Goal: Transaction & Acquisition: Purchase product/service

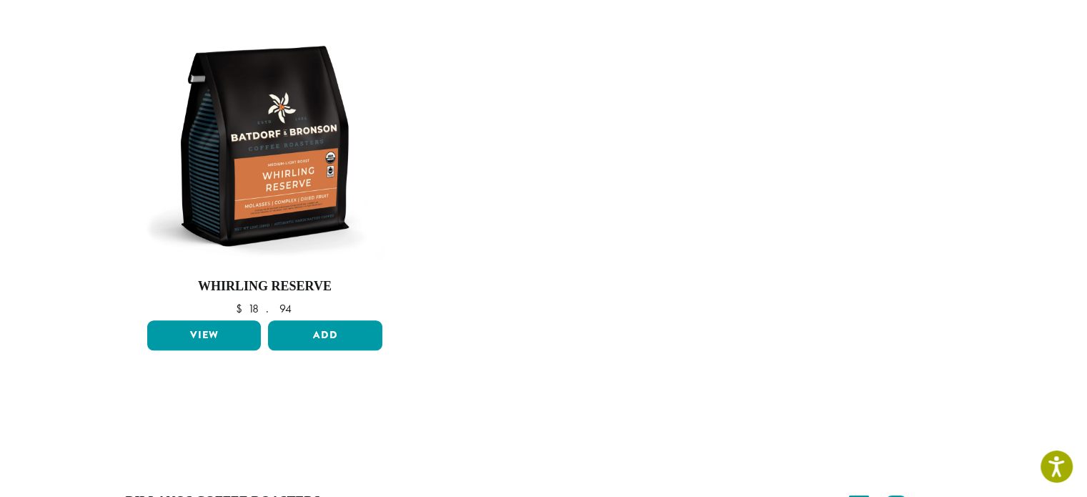
scroll to position [1238, 0]
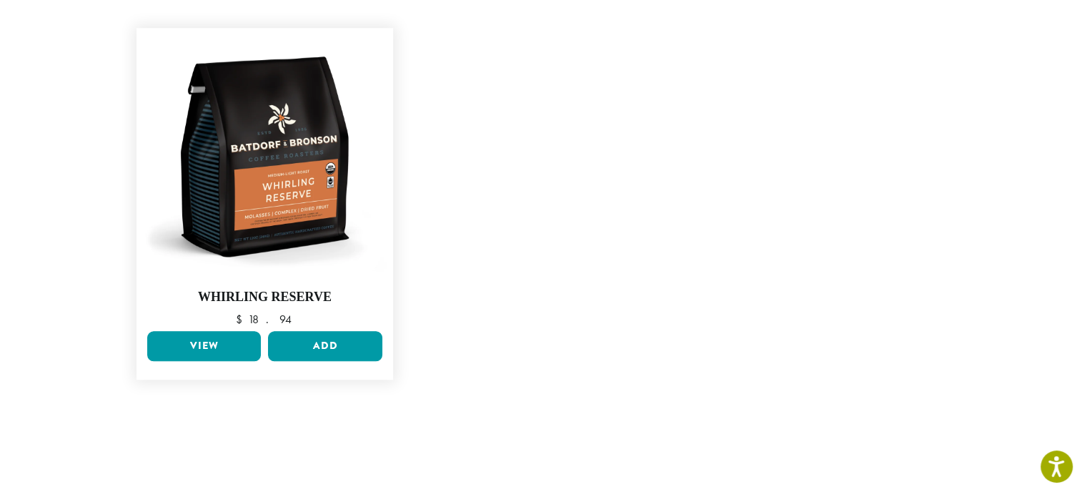
click at [203, 361] on link "View" at bounding box center [204, 346] width 114 height 30
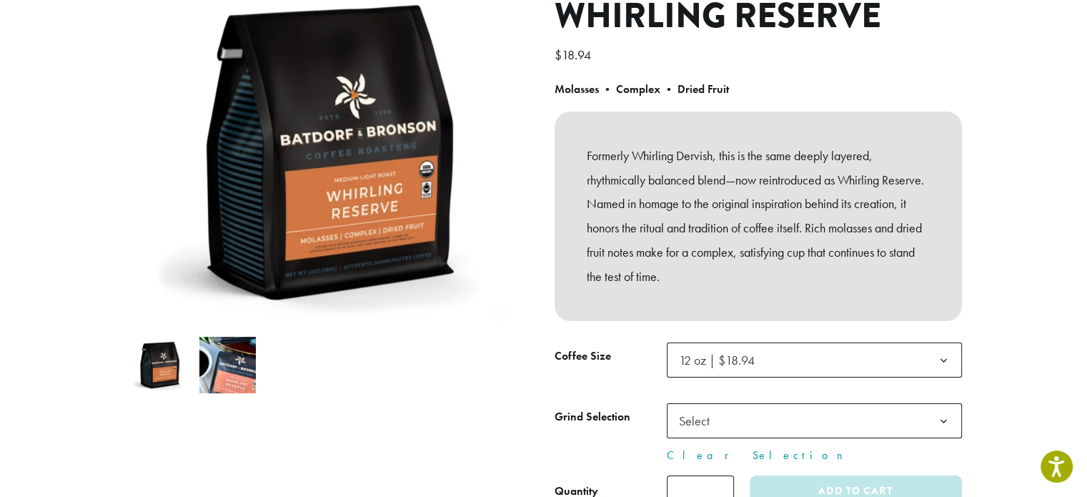
scroll to position [181, 0]
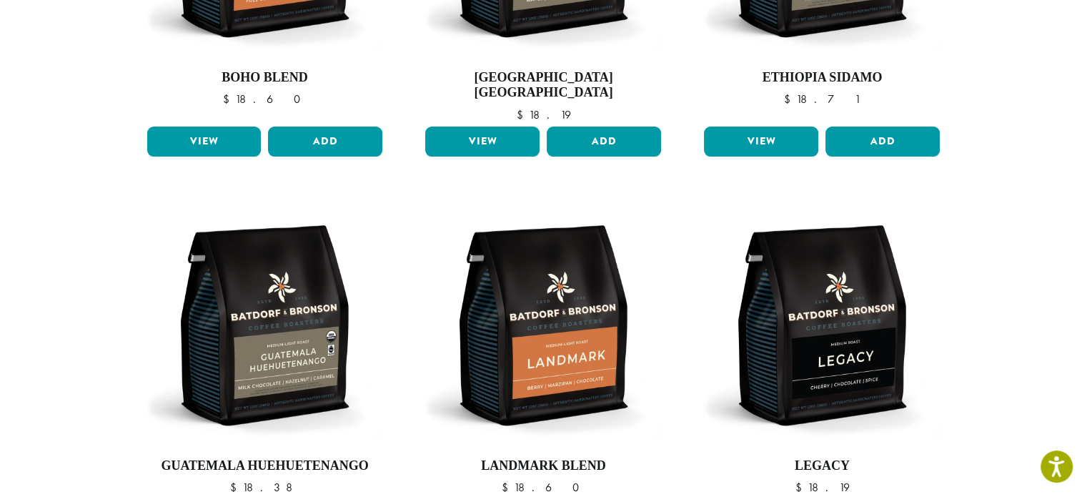
scroll to position [333, 0]
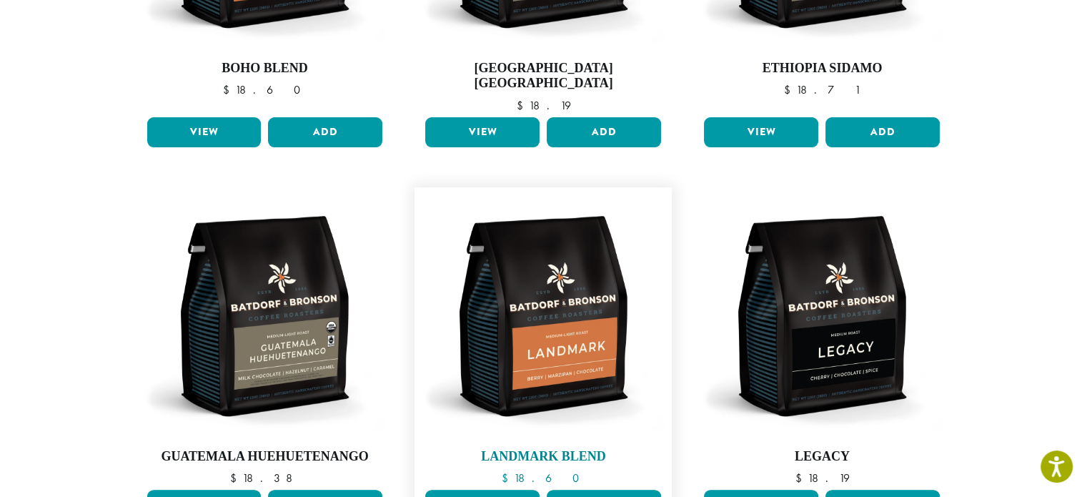
click at [553, 346] on img at bounding box center [543, 315] width 243 height 243
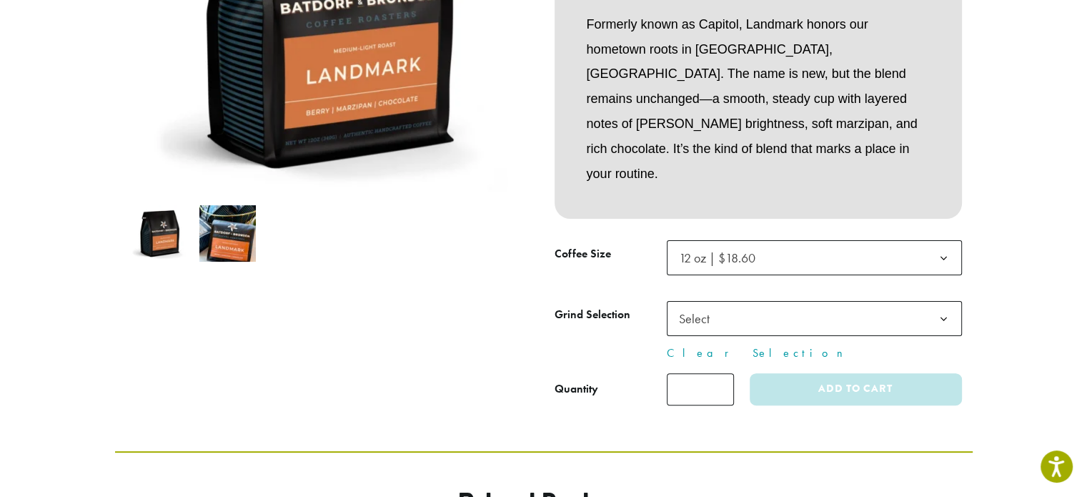
scroll to position [319, 0]
click at [941, 301] on b at bounding box center [943, 318] width 35 height 35
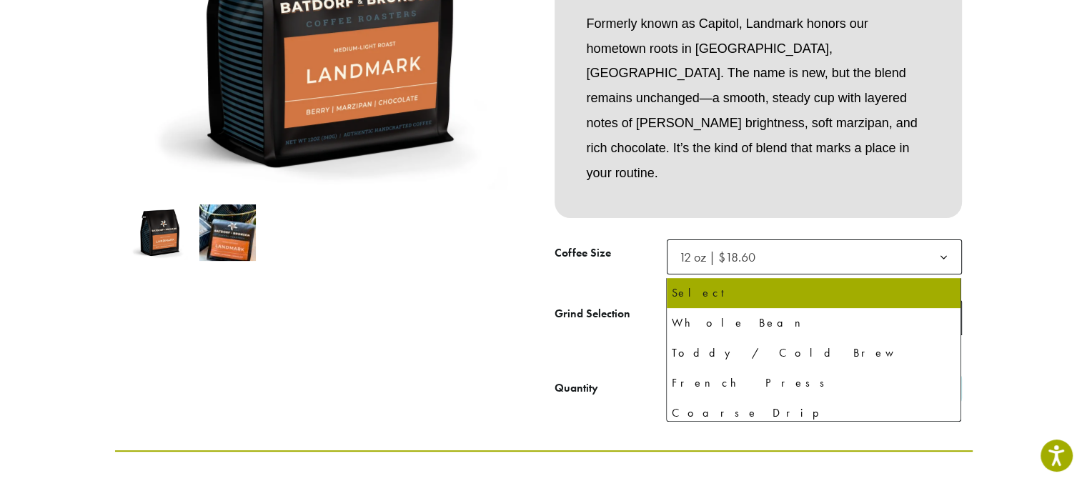
select select "**********"
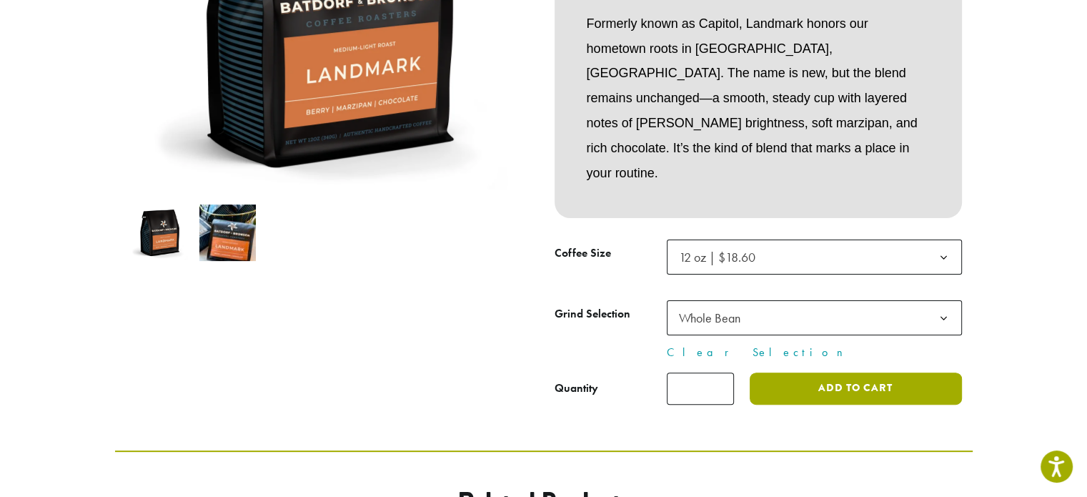
click at [849, 372] on button "Add to cart" at bounding box center [856, 388] width 212 height 32
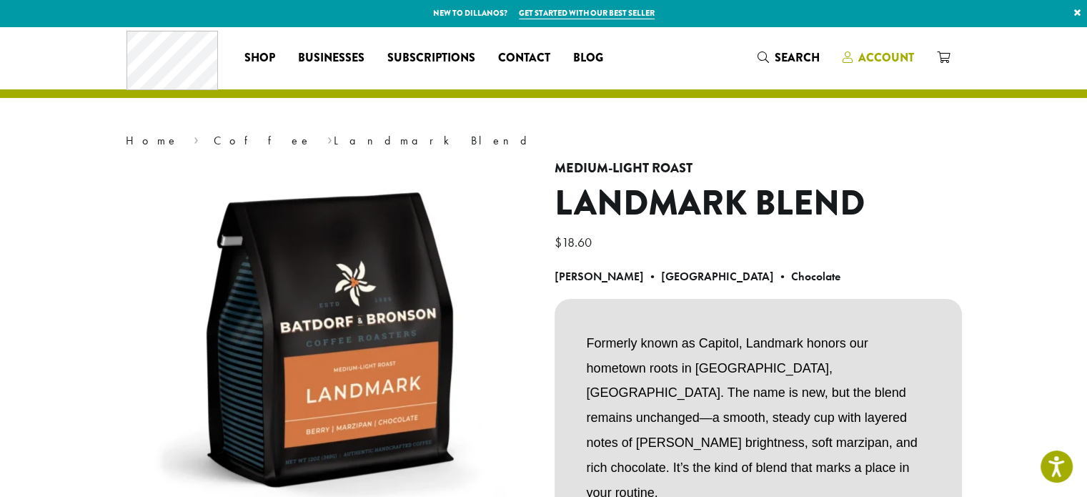
click at [890, 61] on span "Account" at bounding box center [886, 57] width 56 height 16
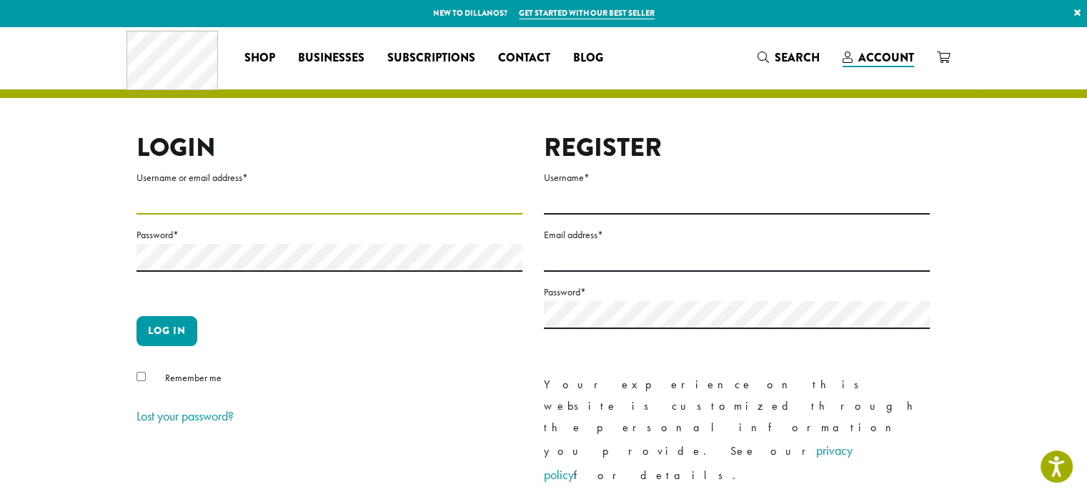
click at [340, 199] on input "Username or email address *" at bounding box center [330, 201] width 386 height 28
type input "**********"
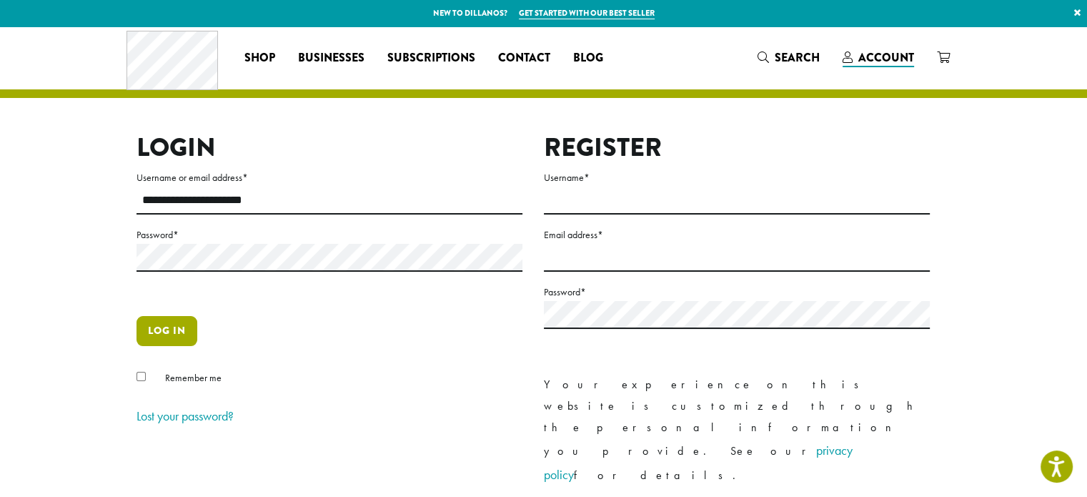
click at [169, 336] on button "Log in" at bounding box center [167, 331] width 61 height 30
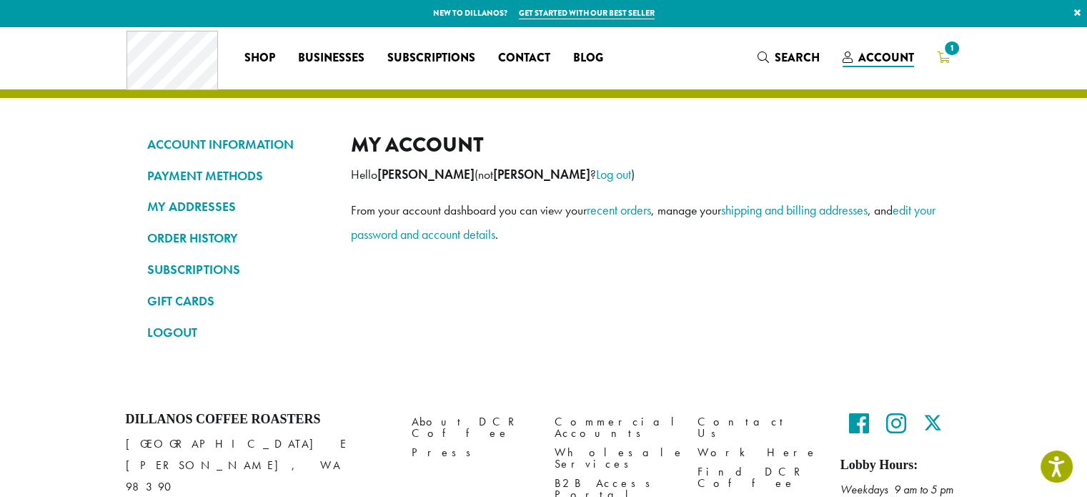
click at [956, 57] on span "1" at bounding box center [951, 48] width 19 height 19
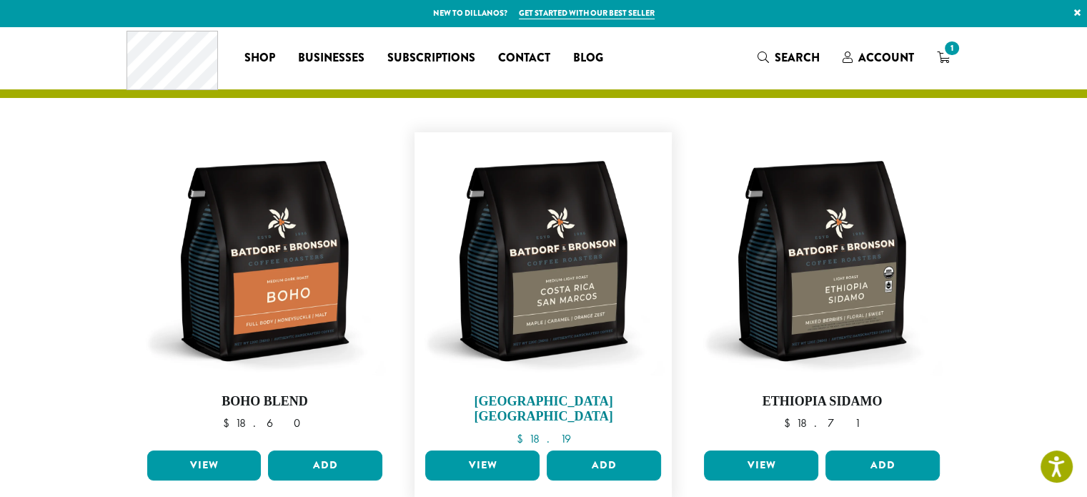
click at [555, 311] on img at bounding box center [543, 260] width 243 height 243
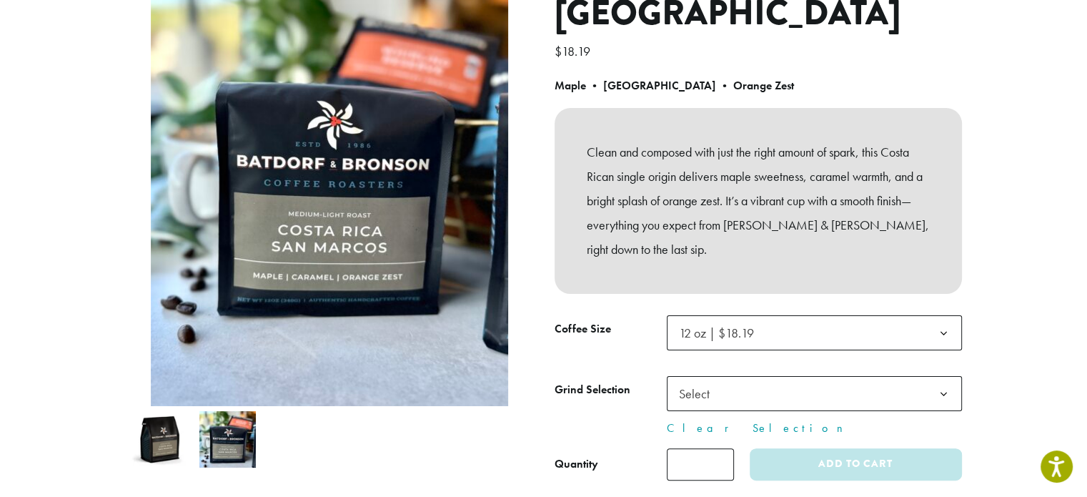
scroll to position [232, 0]
click at [948, 394] on b at bounding box center [943, 393] width 35 height 35
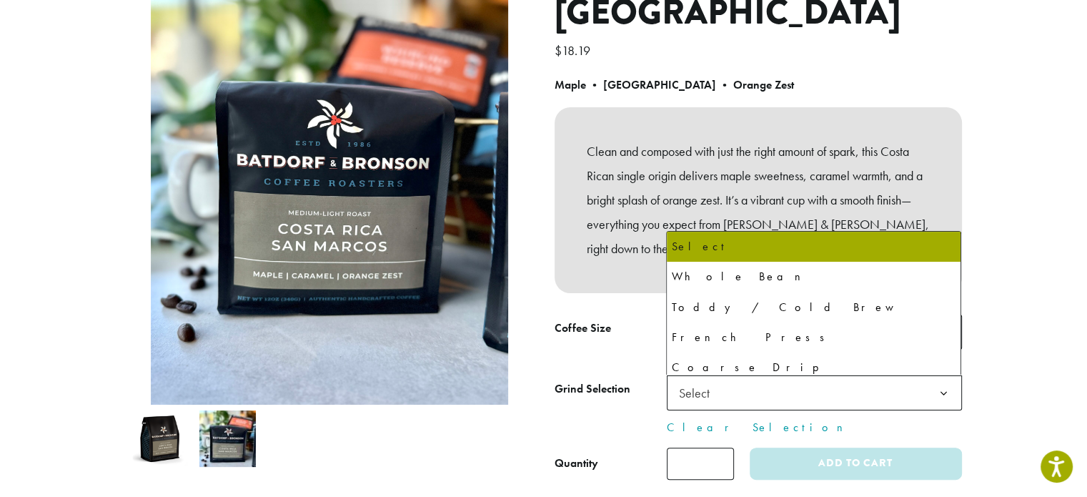
select select "**********"
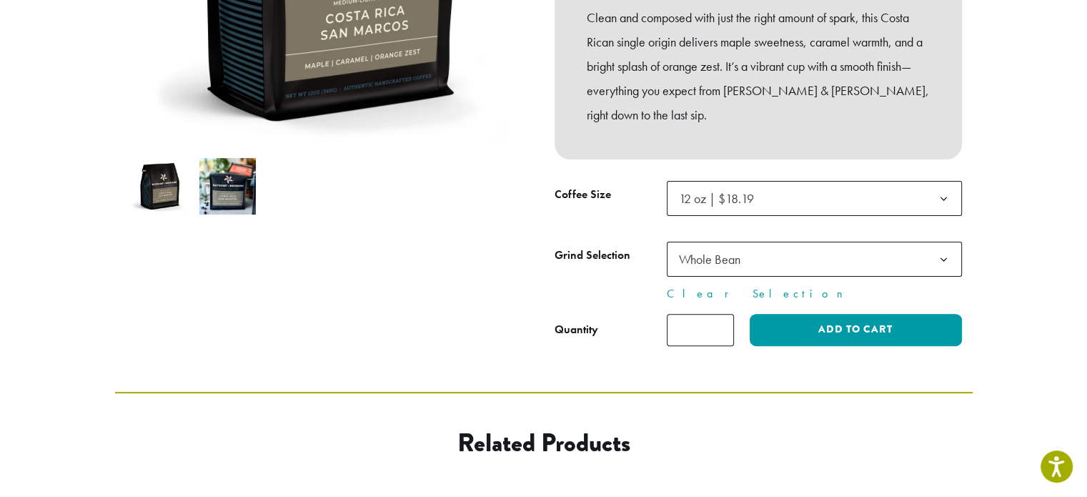
scroll to position [368, 0]
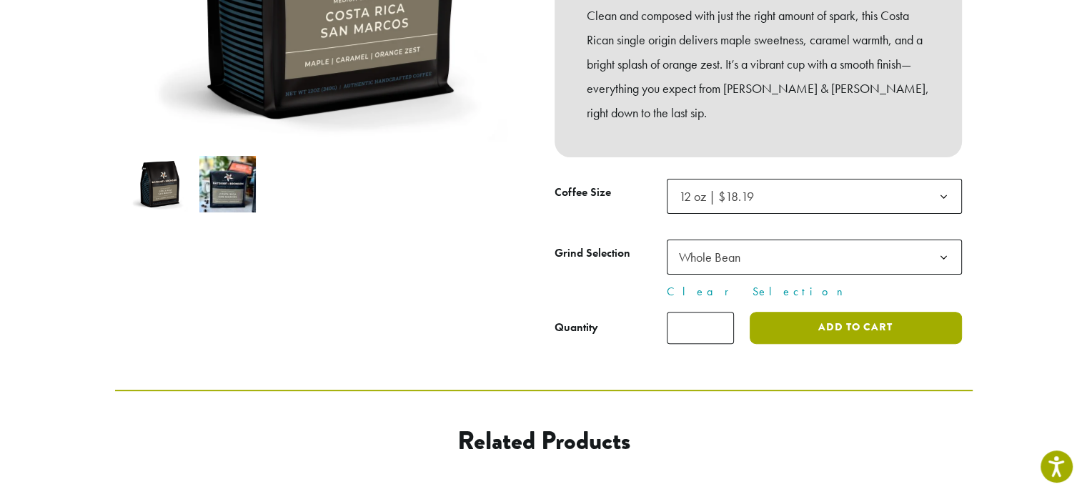
click at [835, 328] on button "Add to cart" at bounding box center [856, 328] width 212 height 32
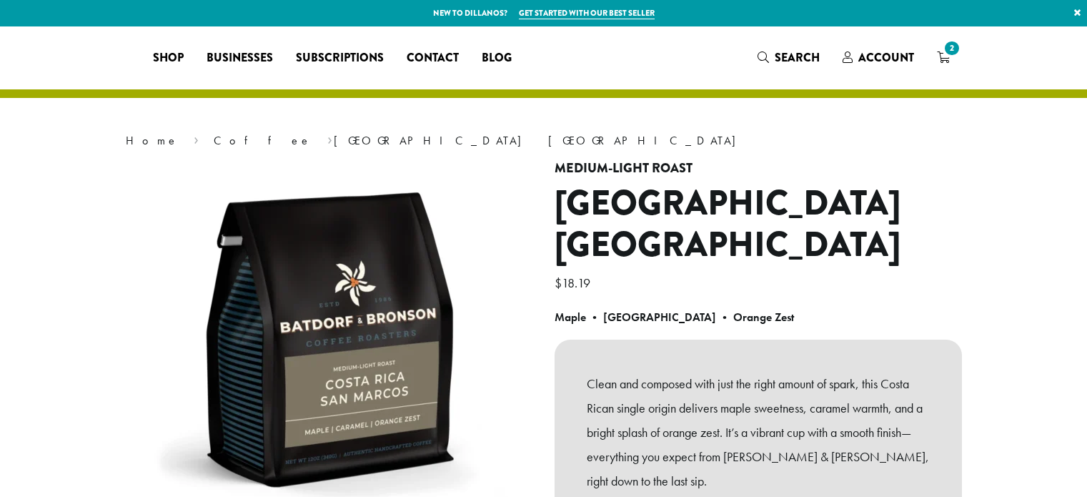
select select "**********"
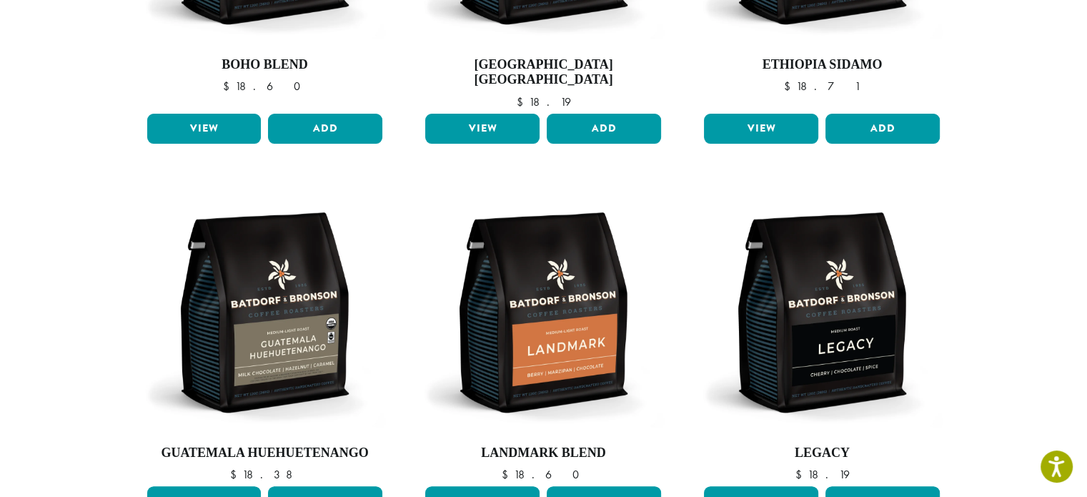
scroll to position [338, 0]
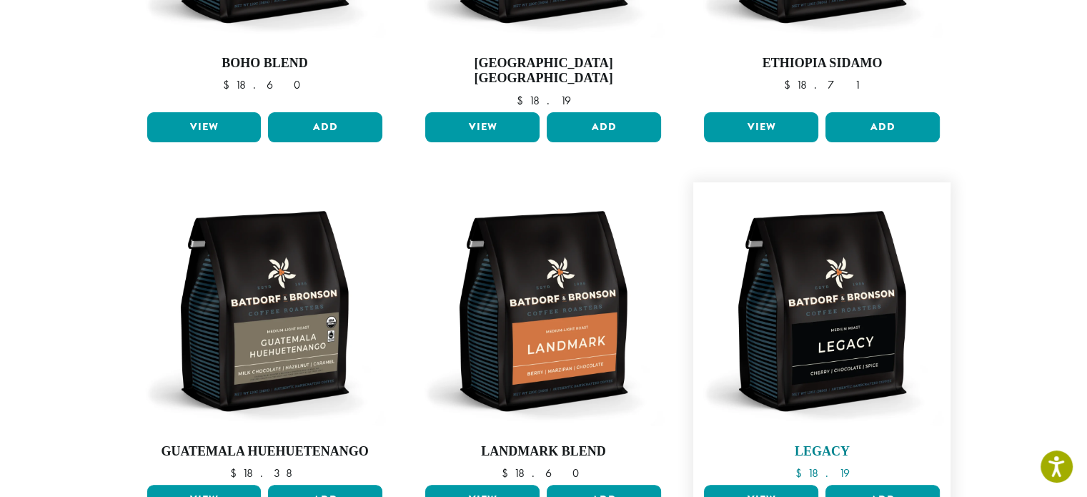
click at [836, 322] on img at bounding box center [821, 310] width 243 height 243
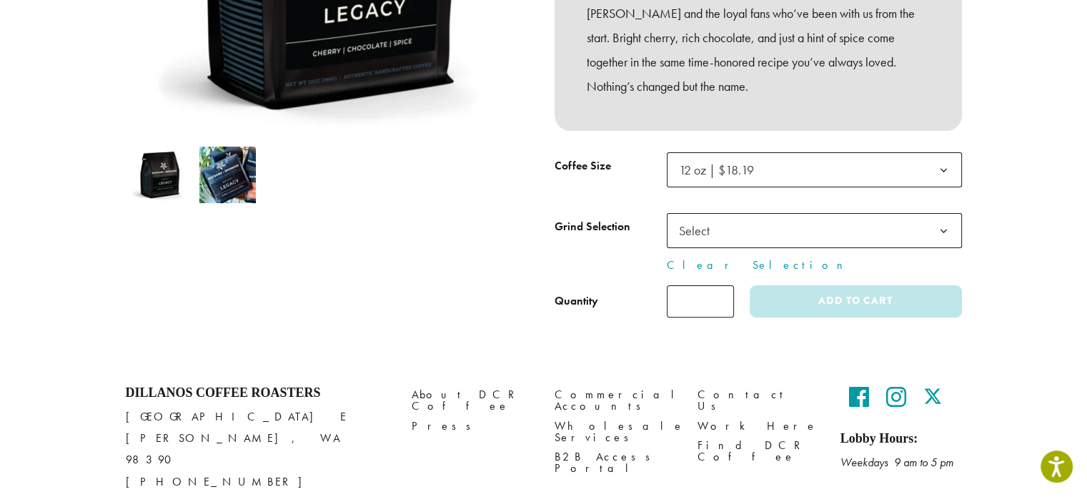
scroll to position [380, 0]
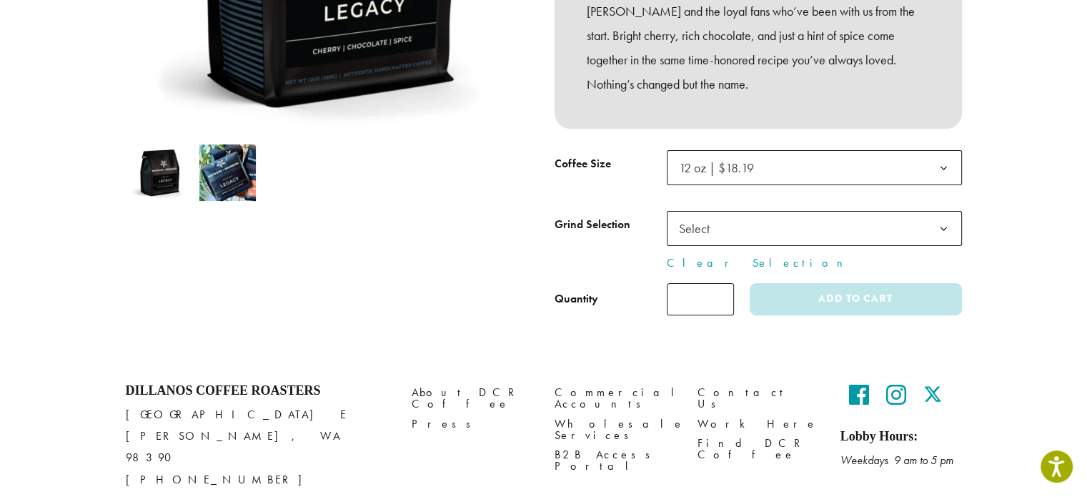
click at [948, 239] on b at bounding box center [943, 229] width 35 height 35
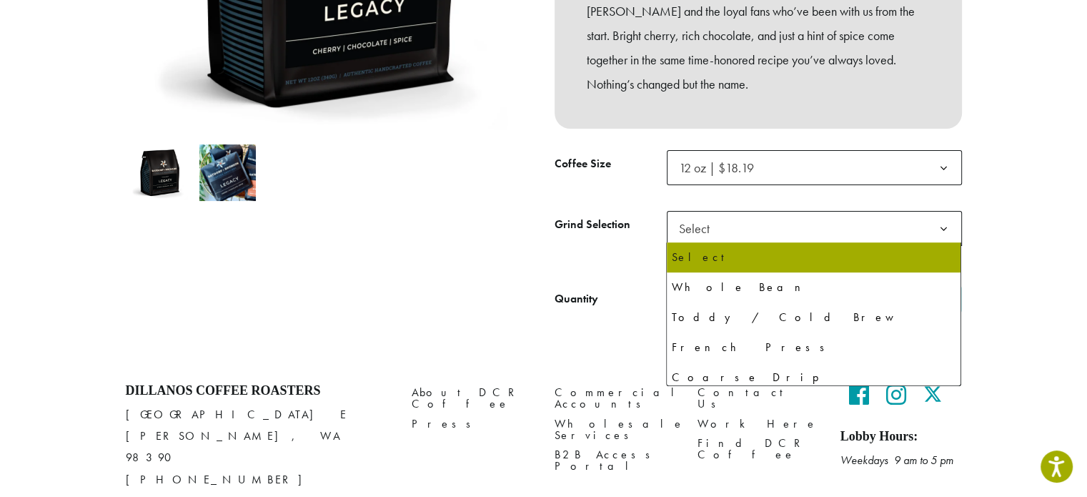
select select "**********"
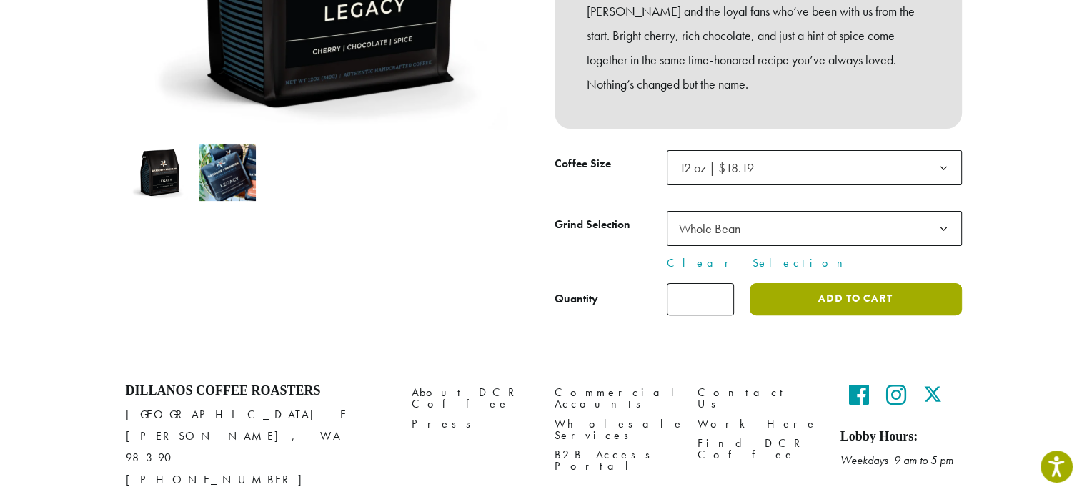
click at [855, 308] on button "Add to cart" at bounding box center [856, 299] width 212 height 32
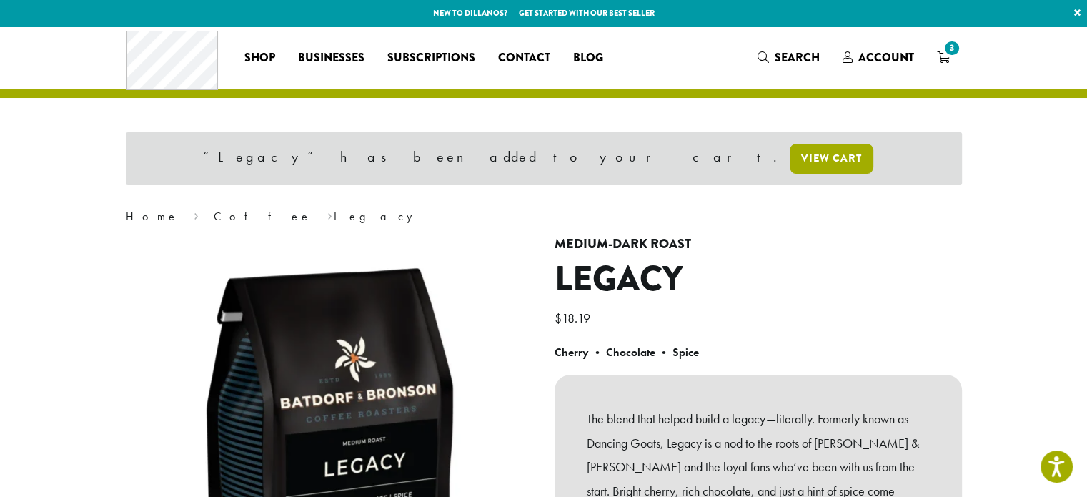
click at [790, 156] on link "View cart" at bounding box center [832, 159] width 84 height 30
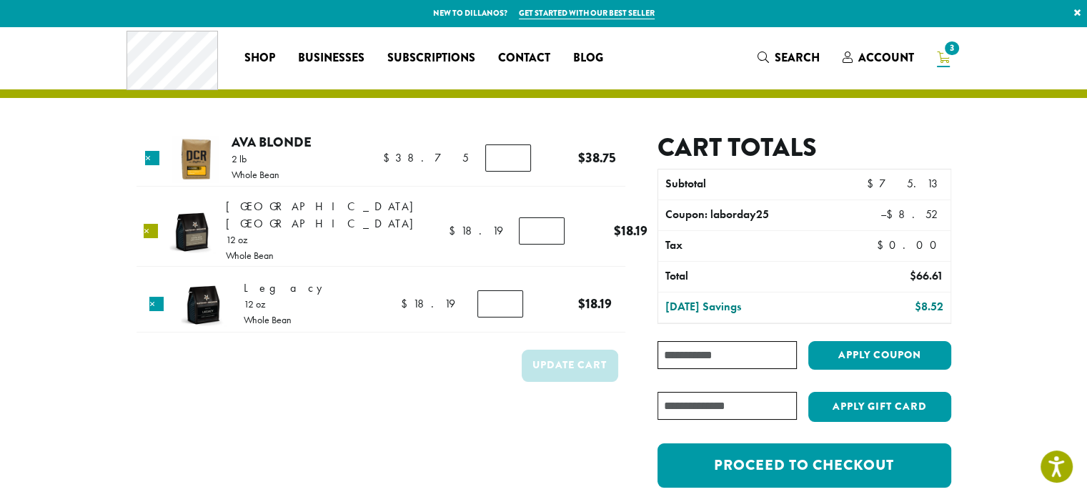
click at [157, 226] on link "×" at bounding box center [151, 231] width 14 height 14
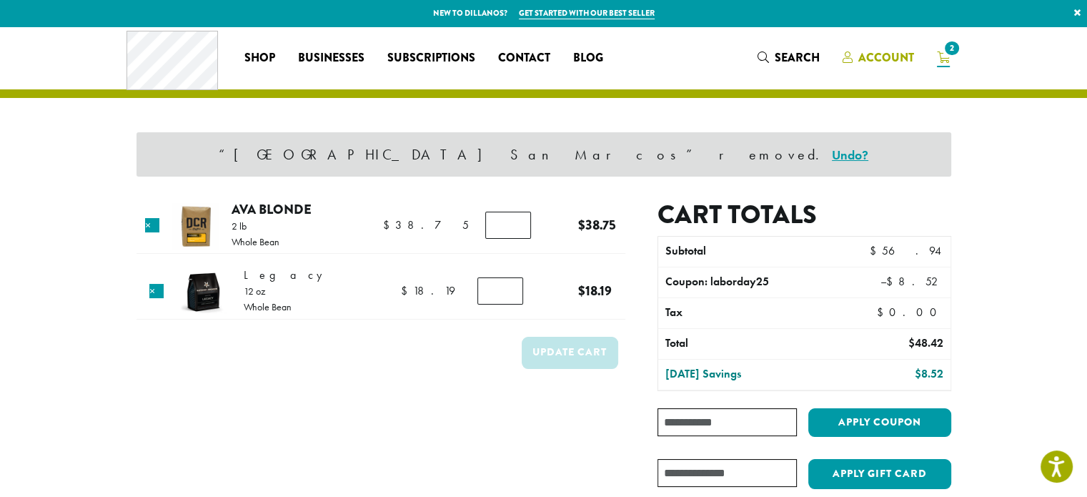
click at [882, 54] on span "Account" at bounding box center [886, 57] width 56 height 16
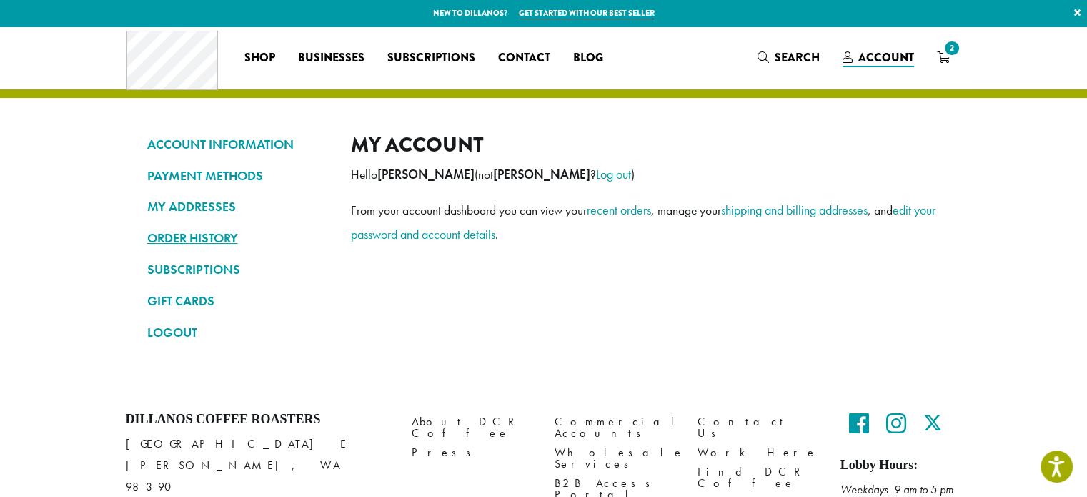
click at [206, 237] on link "ORDER HISTORY" at bounding box center [238, 238] width 182 height 24
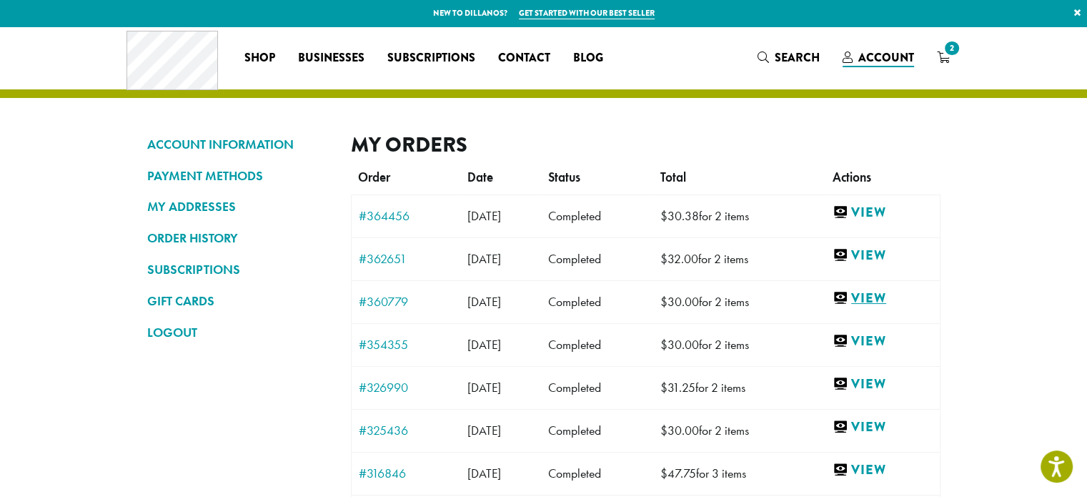
click at [897, 300] on link "View" at bounding box center [882, 298] width 99 height 18
click at [889, 342] on link "View" at bounding box center [882, 341] width 99 height 18
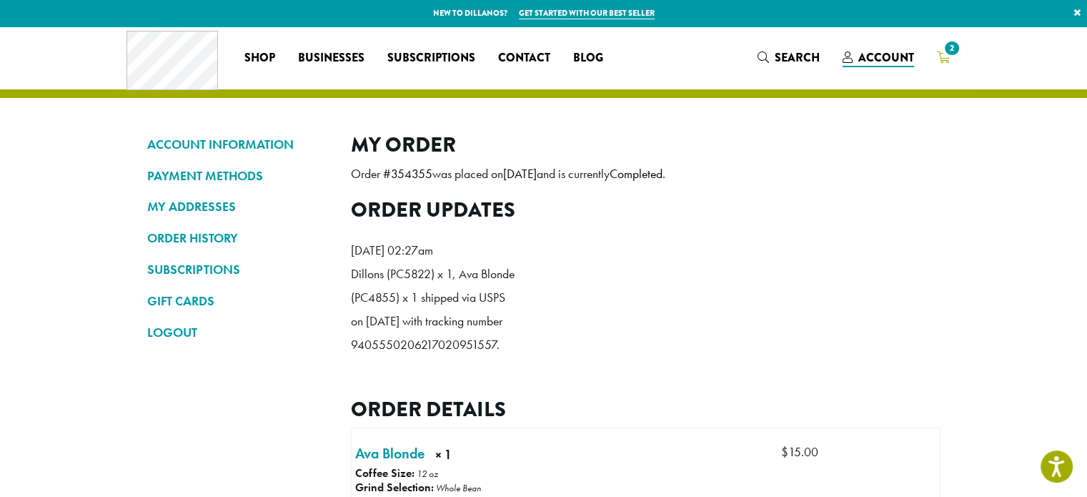
click at [947, 51] on span "2" at bounding box center [951, 48] width 19 height 19
click at [192, 235] on link "ORDER HISTORY" at bounding box center [238, 238] width 182 height 24
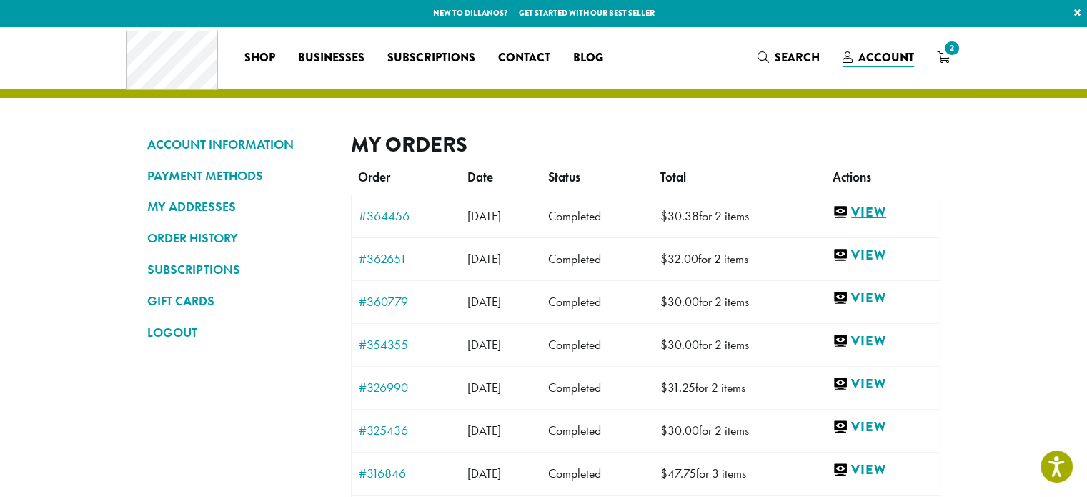
click at [893, 214] on link "View" at bounding box center [882, 213] width 99 height 18
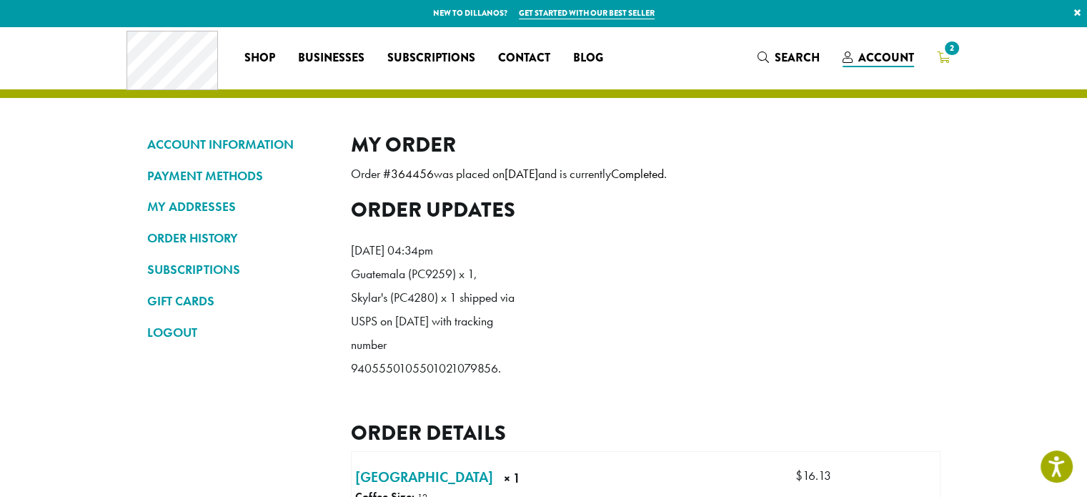
click at [951, 47] on span "2" at bounding box center [951, 48] width 19 height 19
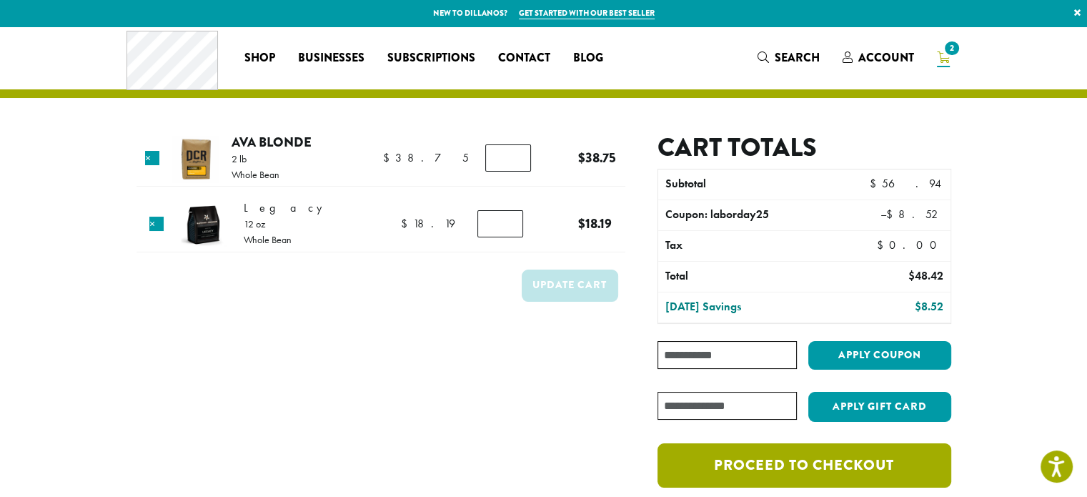
click at [784, 460] on link "Proceed to checkout" at bounding box center [804, 465] width 293 height 44
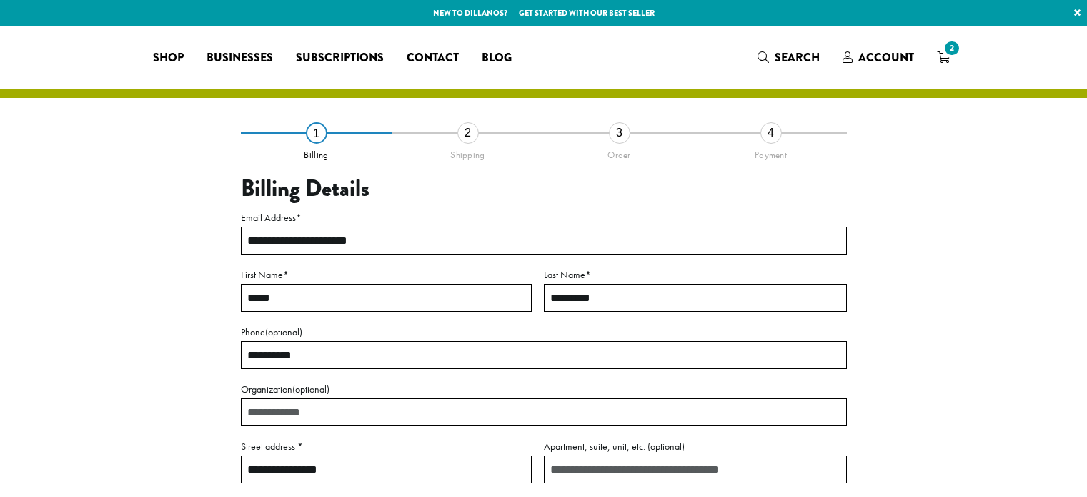
select select "**"
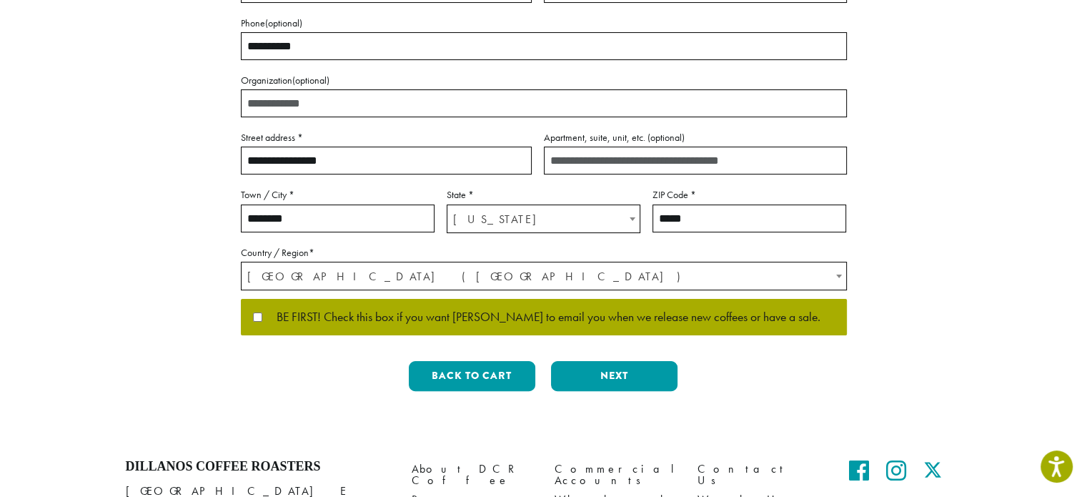
scroll to position [313, 0]
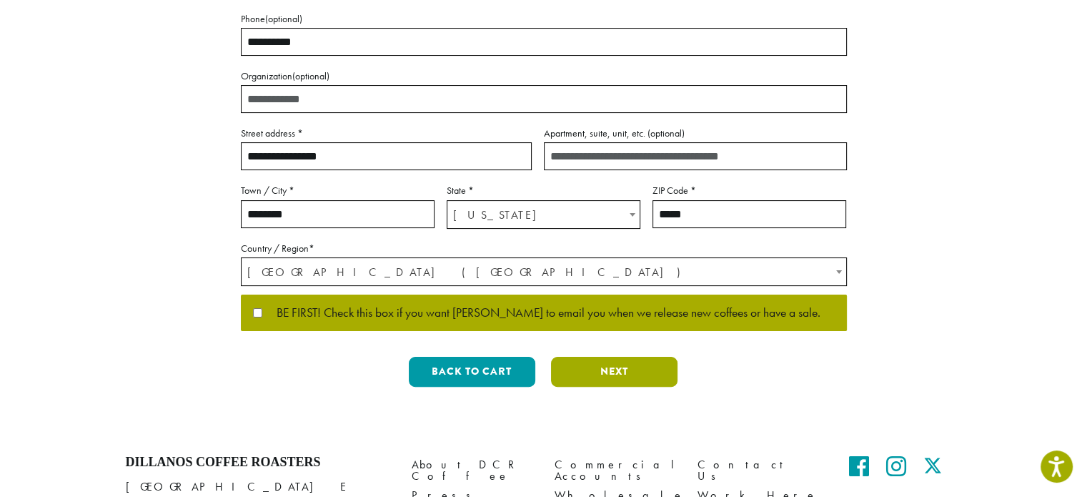
click at [615, 373] on button "Next" at bounding box center [614, 372] width 127 height 30
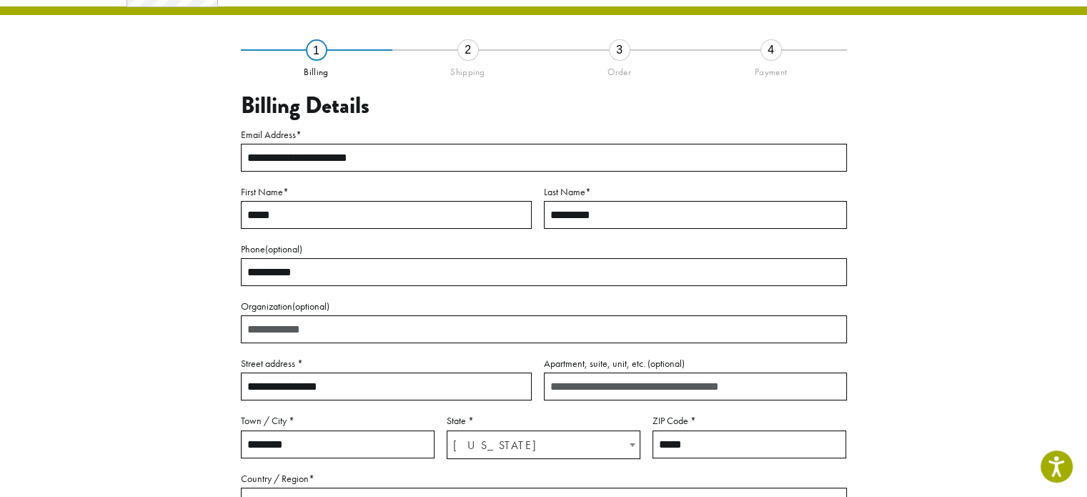
scroll to position [81, 0]
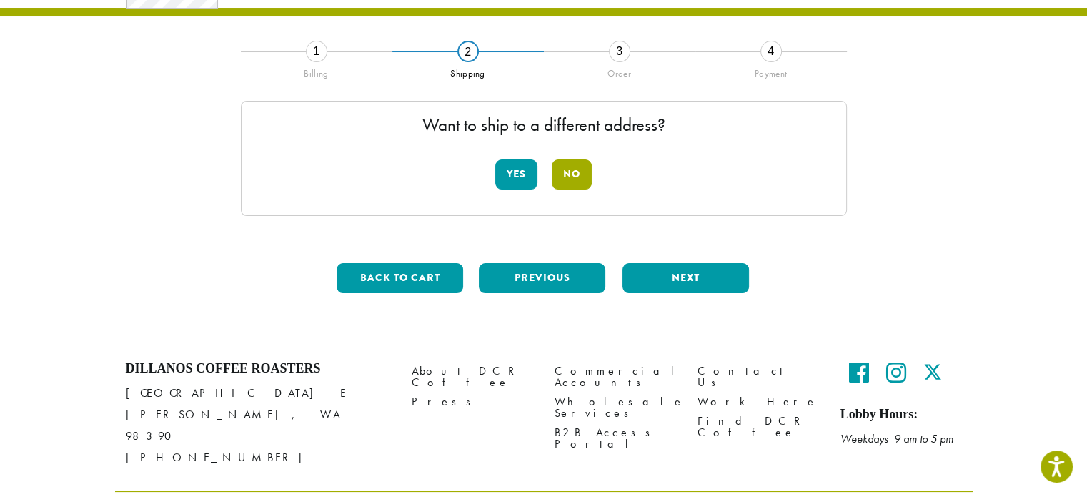
click at [577, 174] on button "No" at bounding box center [572, 174] width 40 height 30
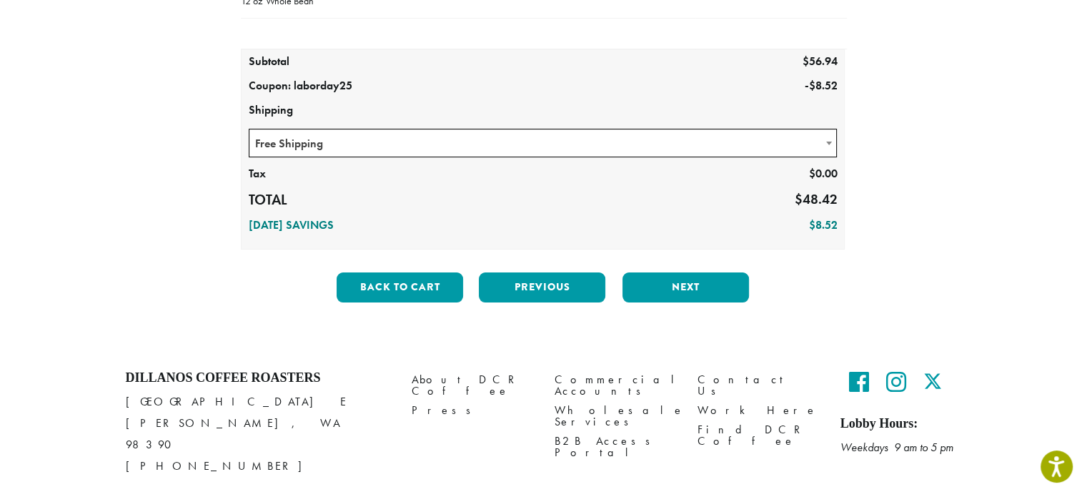
scroll to position [283, 0]
click at [685, 289] on button "Next" at bounding box center [686, 287] width 127 height 30
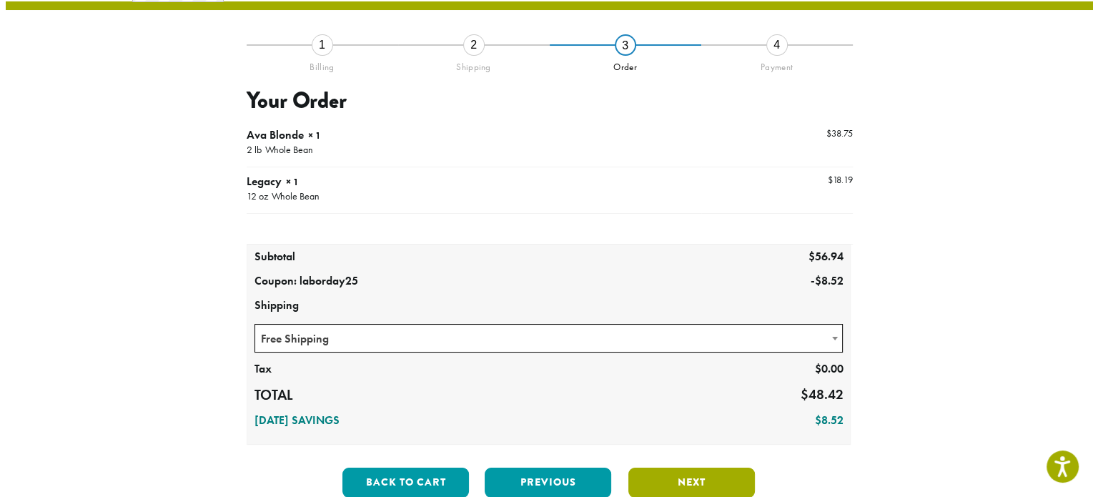
scroll to position [81, 0]
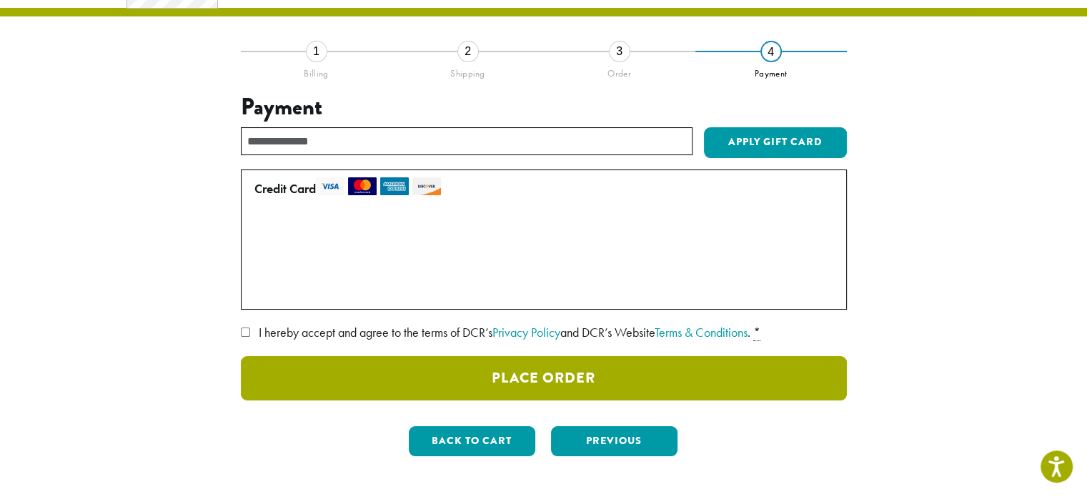
click at [540, 379] on button "Place Order" at bounding box center [544, 378] width 606 height 44
